Goal: Find specific page/section: Find specific page/section

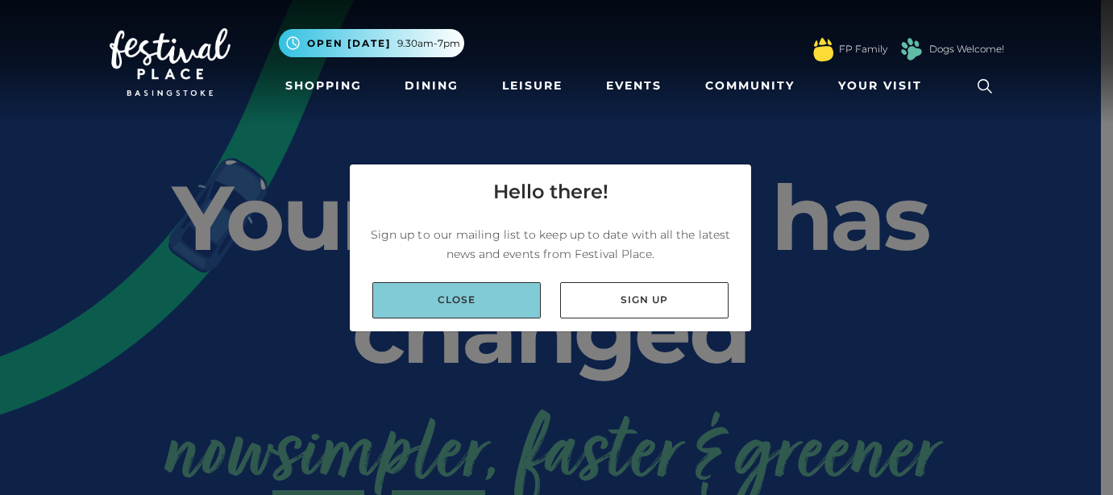
click at [505, 297] on link "Close" at bounding box center [456, 300] width 168 height 36
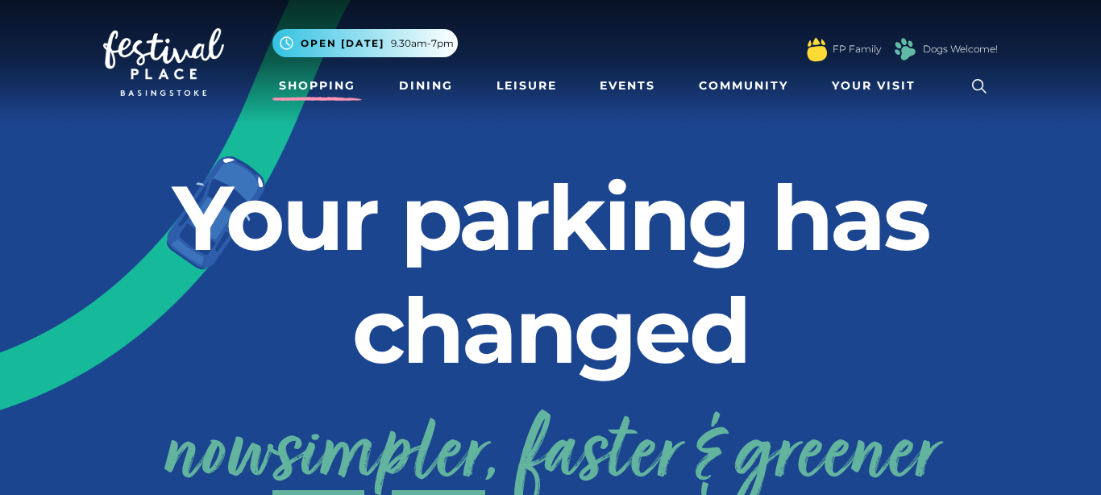
click at [340, 82] on link "Shopping" at bounding box center [316, 86] width 89 height 30
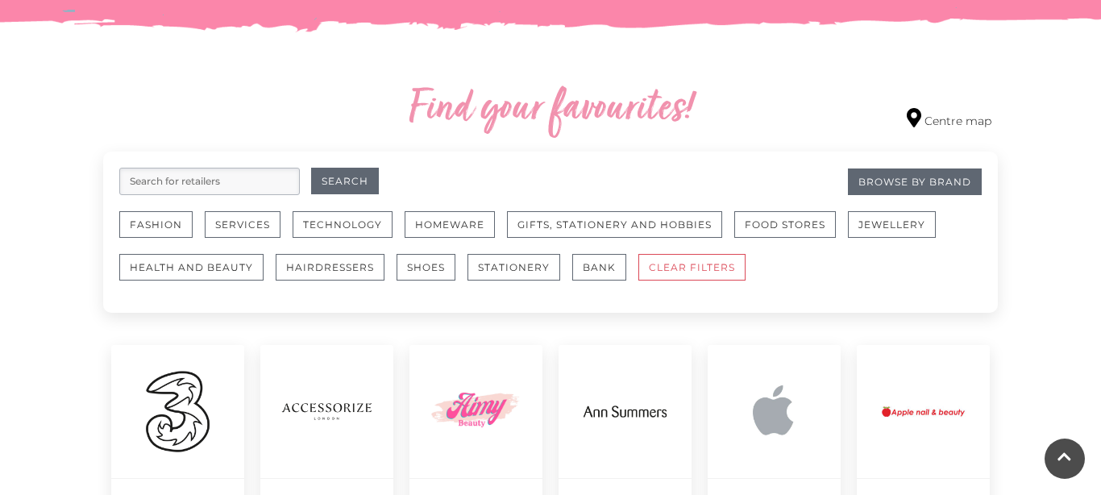
scroll to position [886, 0]
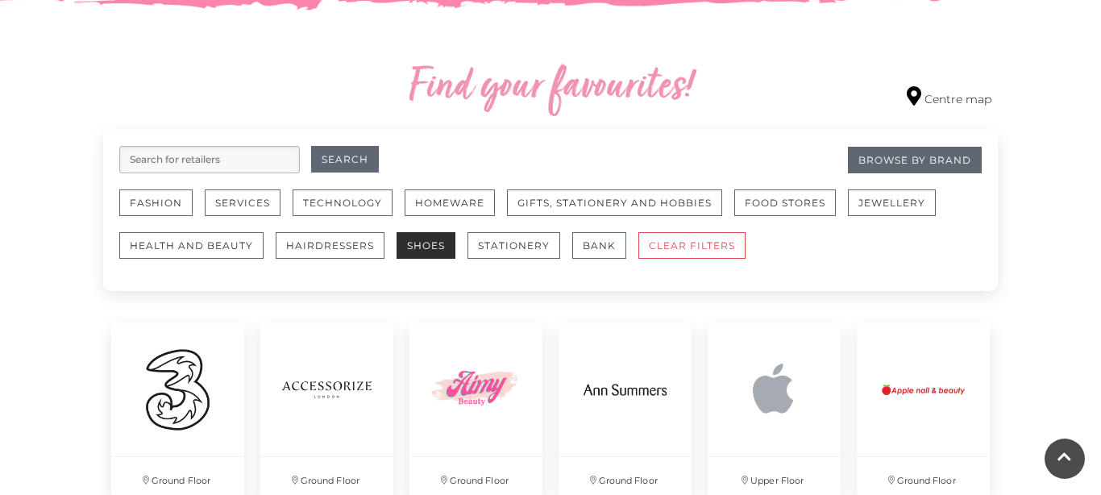
click at [431, 254] on button "Shoes" at bounding box center [425, 245] width 59 height 27
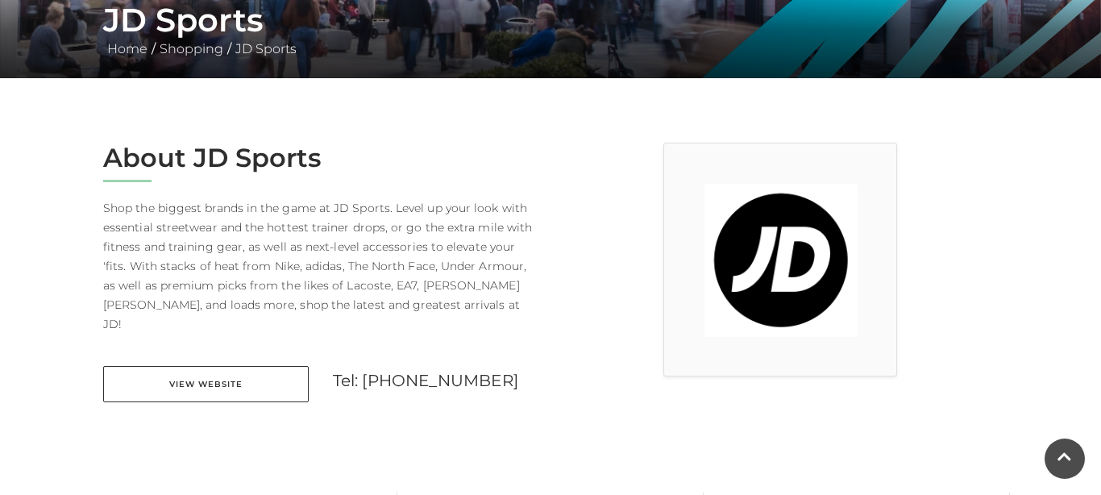
scroll to position [322, 0]
